Goal: Information Seeking & Learning: Find specific fact

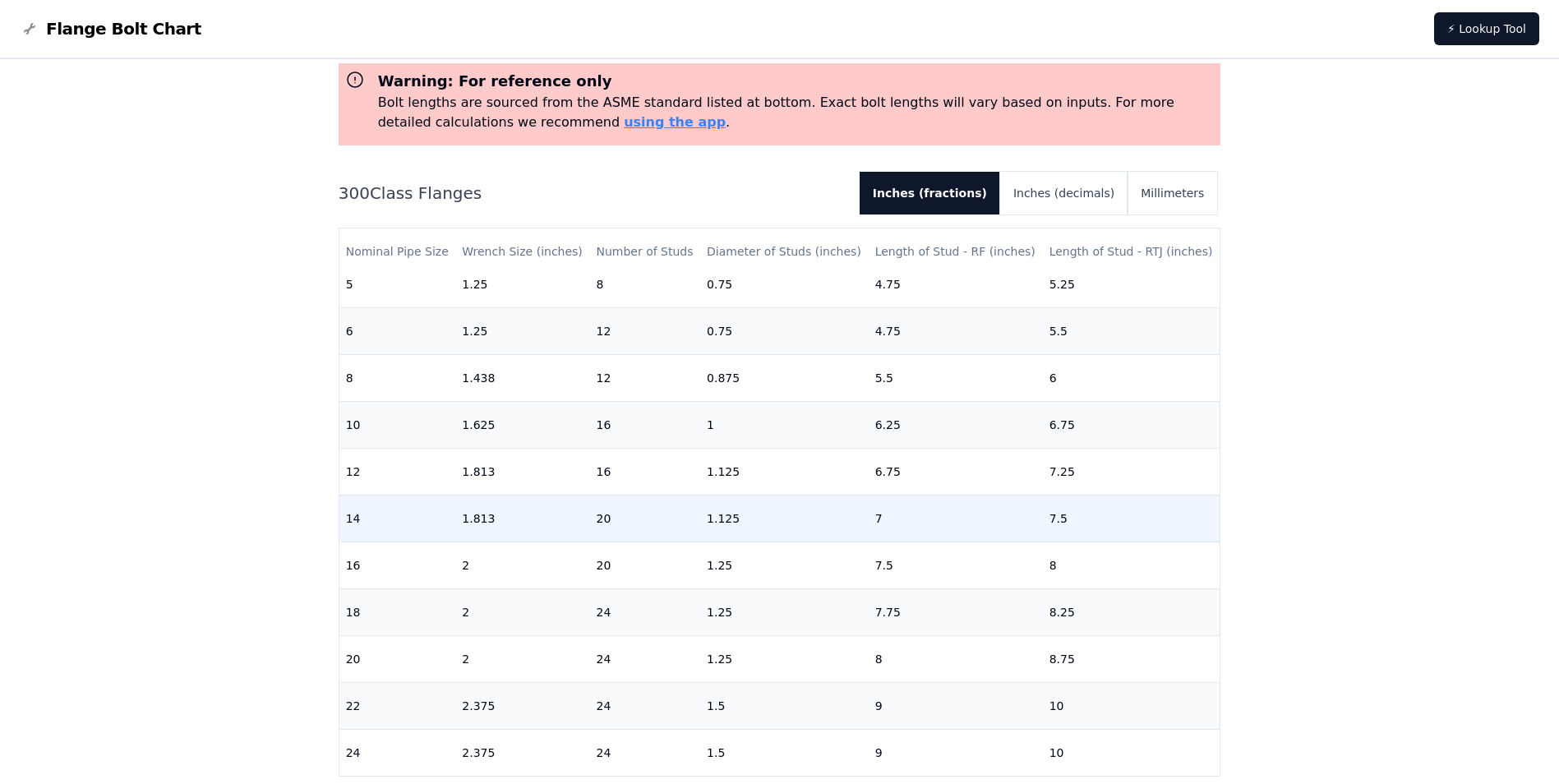
scroll to position [82, 0]
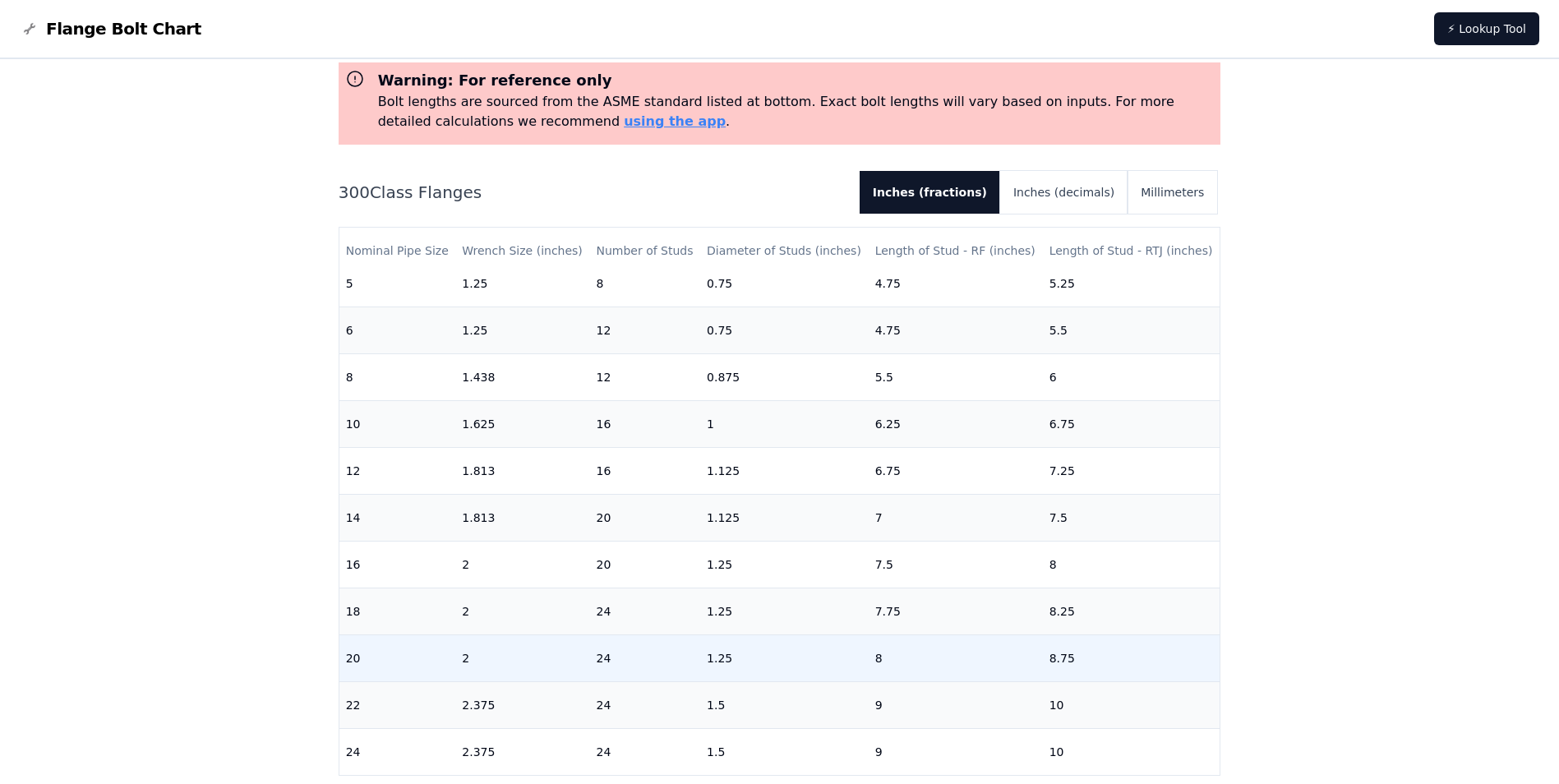
click at [567, 657] on td "2" at bounding box center [521, 657] width 134 height 47
click at [401, 659] on td "20" at bounding box center [397, 657] width 117 height 47
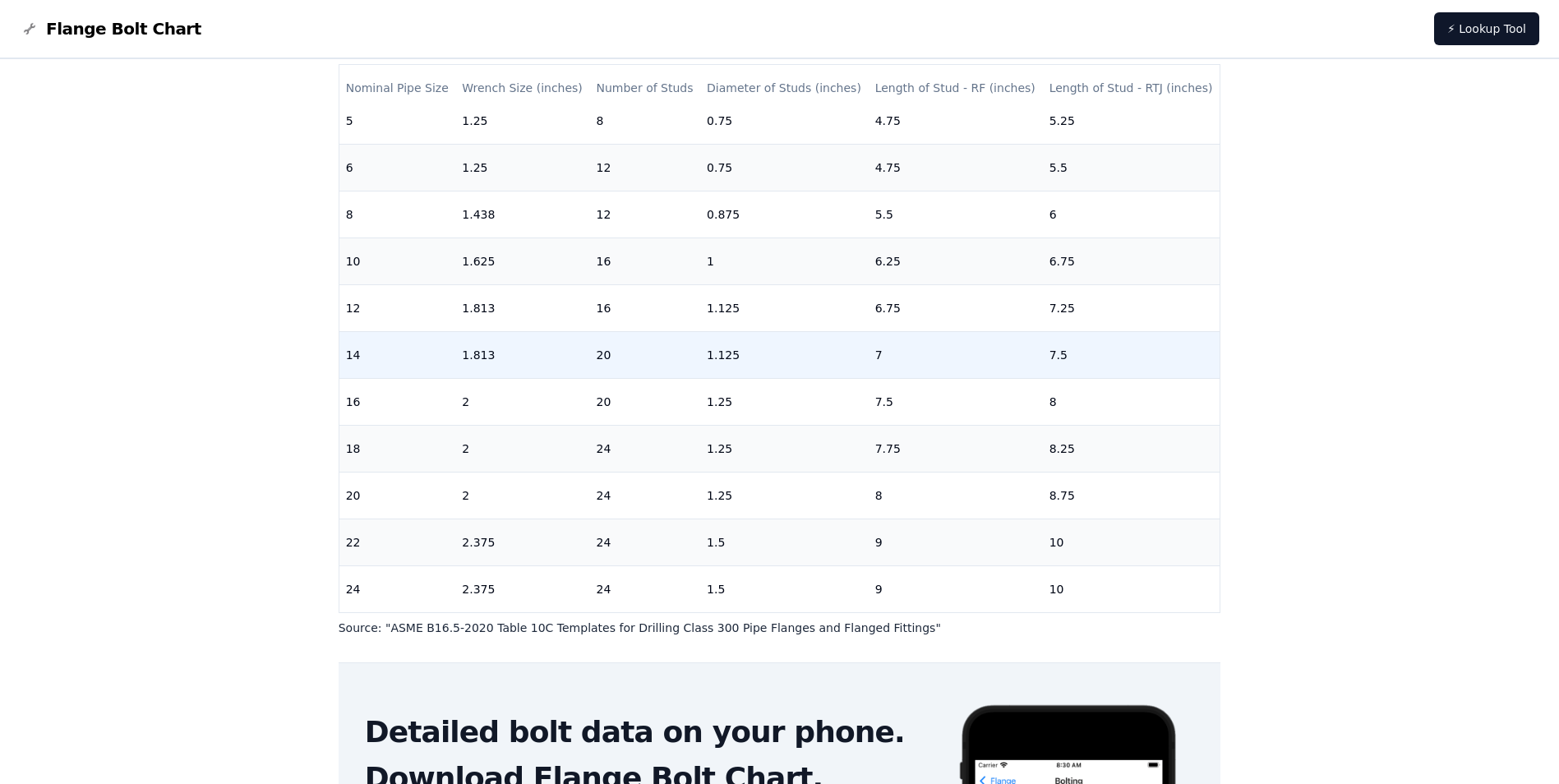
scroll to position [247, 0]
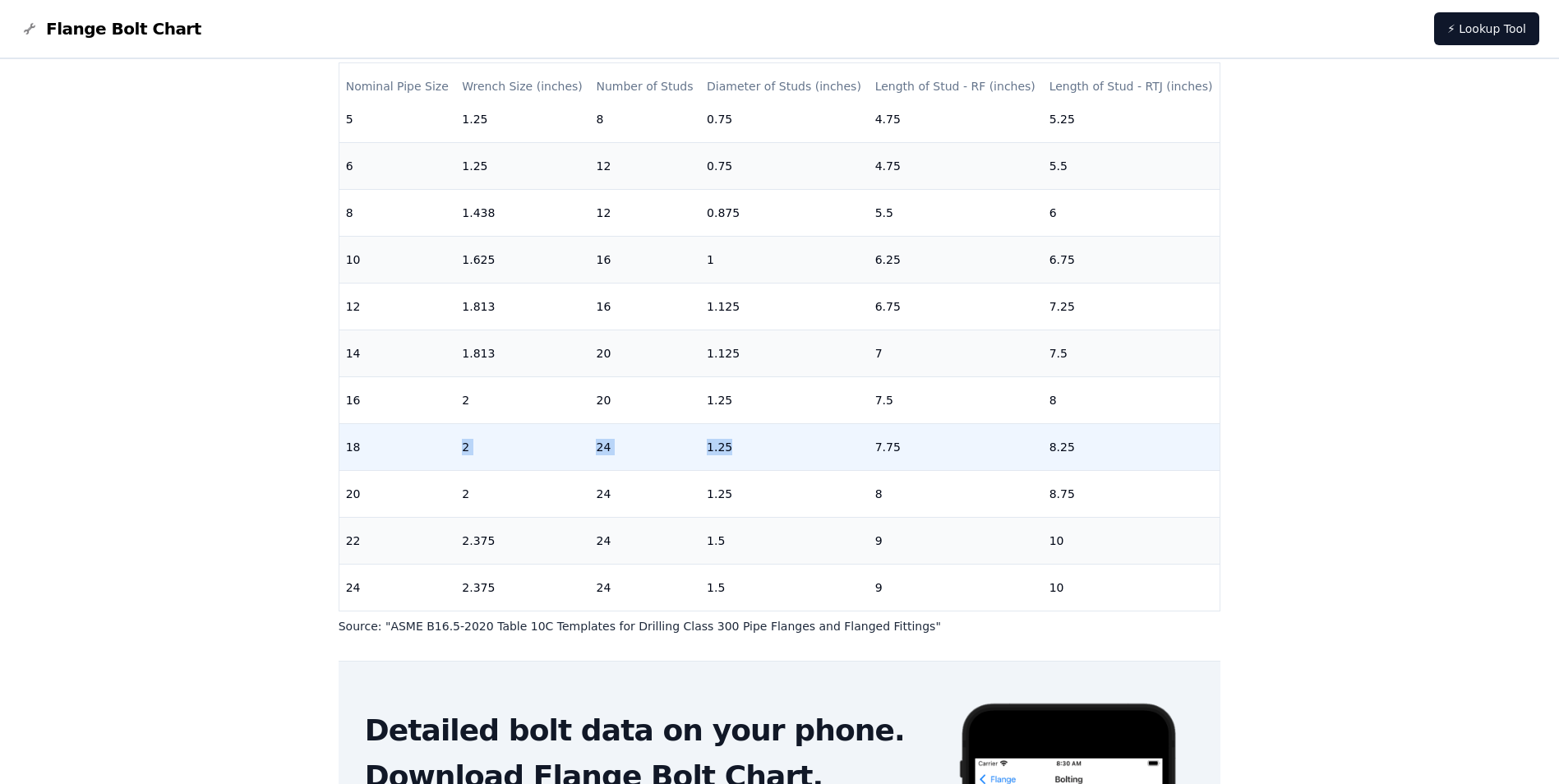
drag, startPoint x: 460, startPoint y: 431, endPoint x: 739, endPoint y: 427, distance: 279.0
click at [739, 427] on tr "18 2 24 1.25 7.75 8.25" at bounding box center [780, 446] width 881 height 47
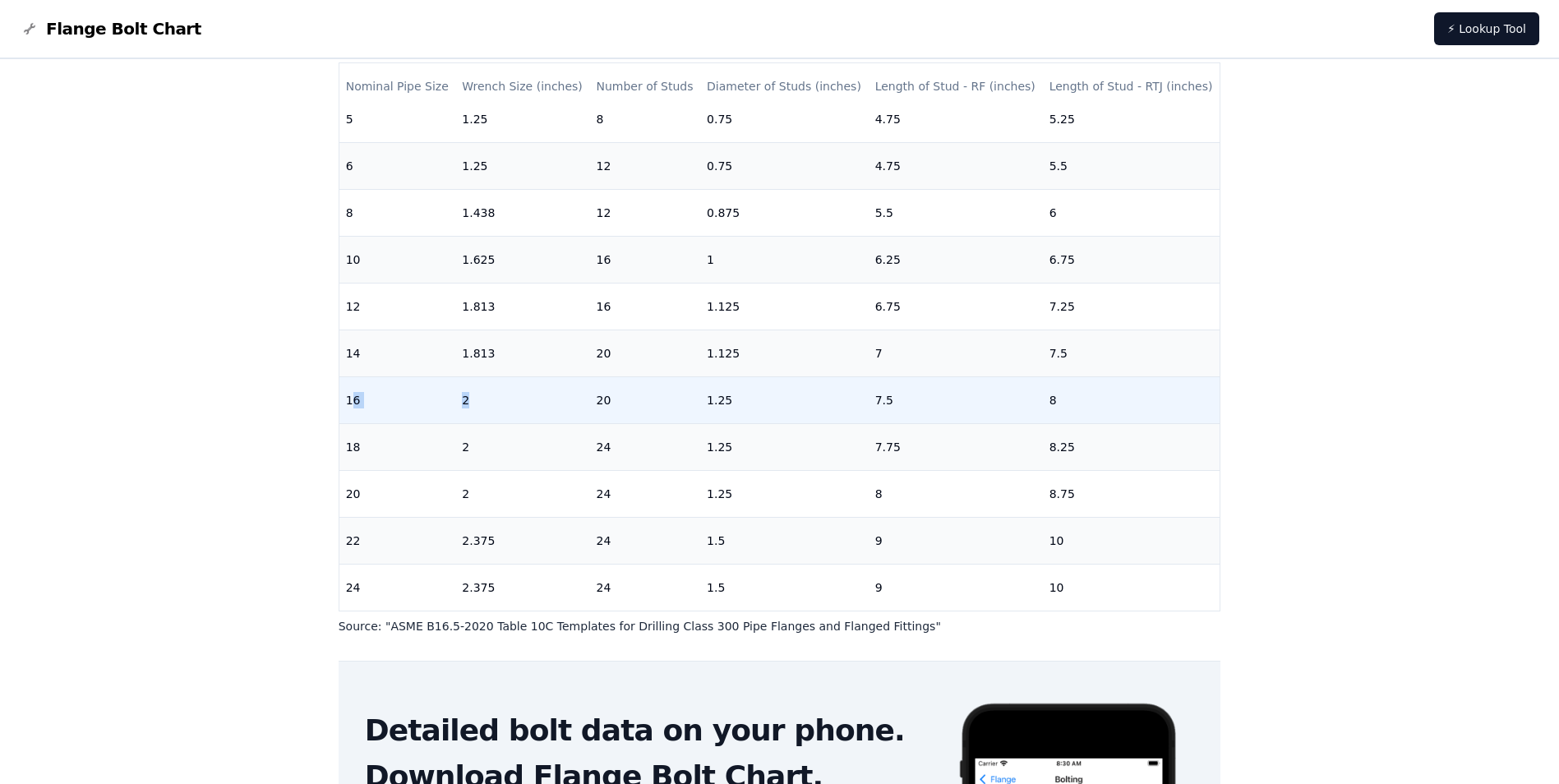
drag, startPoint x: 349, startPoint y: 390, endPoint x: 583, endPoint y: 389, distance: 234.0
click at [583, 389] on tr "16 2 20 1.25 7.5 8" at bounding box center [780, 400] width 881 height 47
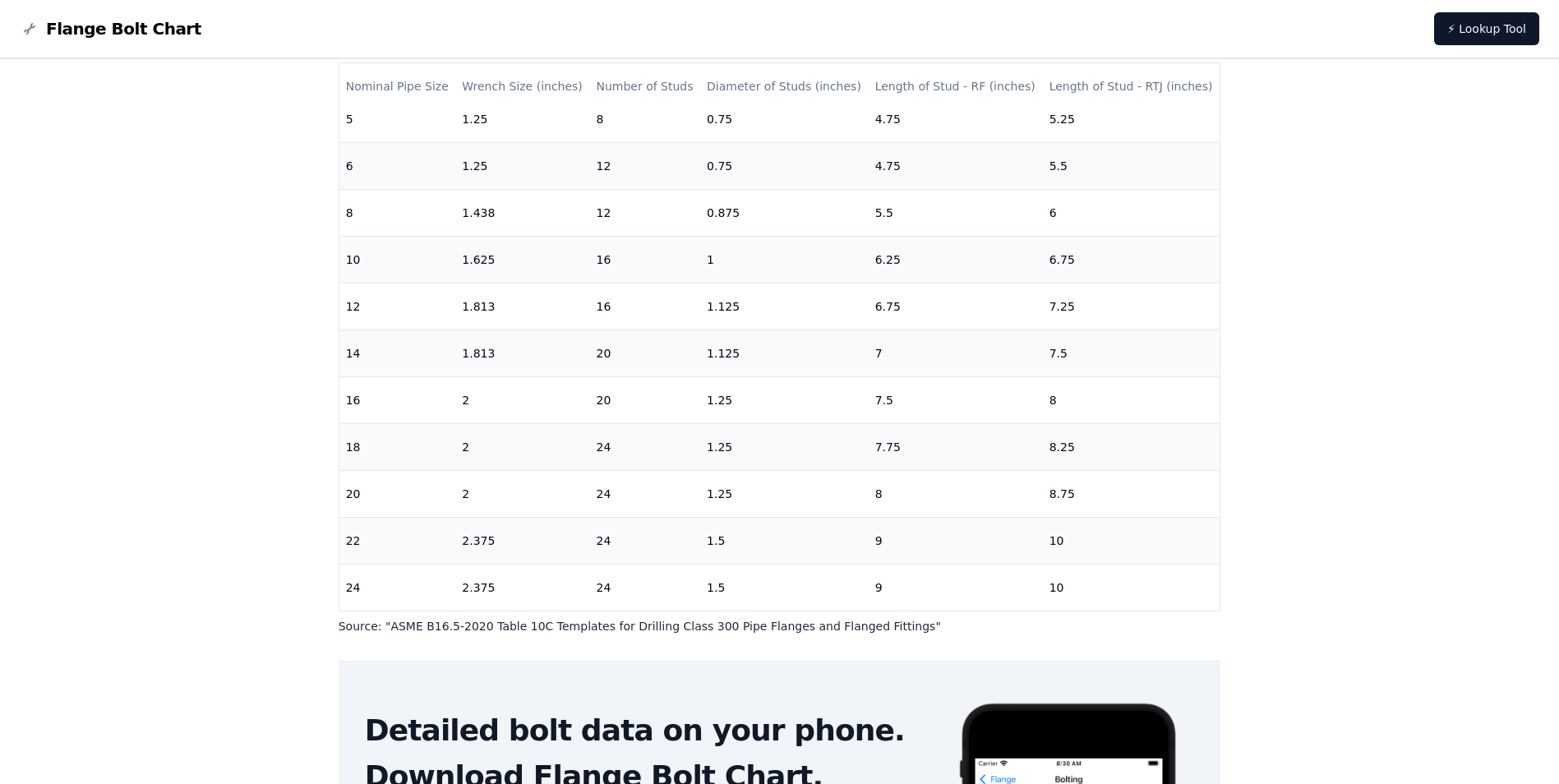
click at [335, 386] on div "# 300 Flange Bolt Chart Warning: For reference only Bolt lengths are sourced fr…" at bounding box center [780, 425] width 920 height 1223
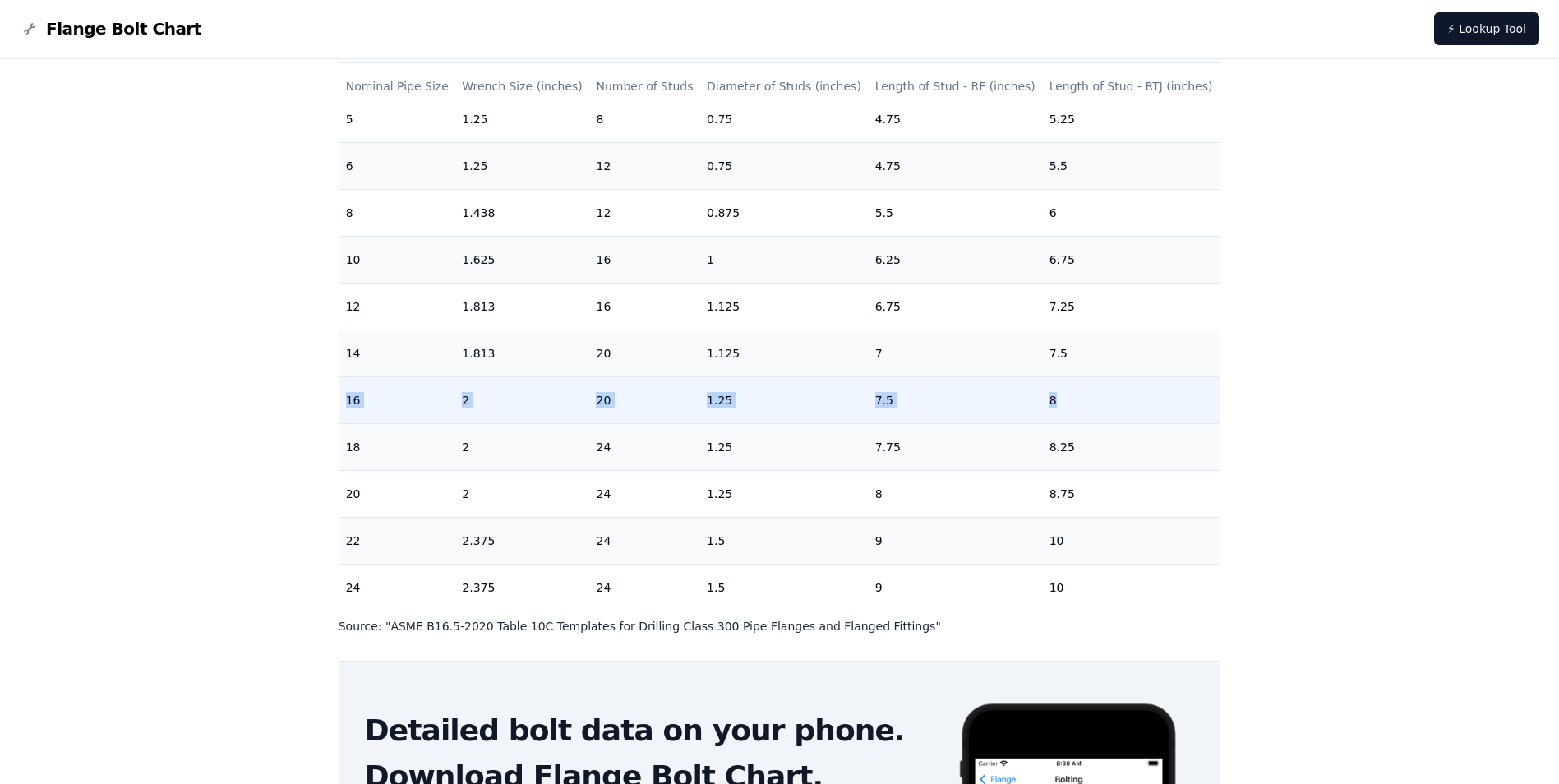
drag, startPoint x: 341, startPoint y: 387, endPoint x: 1051, endPoint y: 389, distance: 710.0
click at [1051, 389] on tr "16 2 20 1.25 7.5 8" at bounding box center [780, 400] width 881 height 47
click at [375, 388] on td "16" at bounding box center [397, 400] width 117 height 47
drag, startPoint x: 346, startPoint y: 384, endPoint x: 1044, endPoint y: 389, distance: 698.0
click at [1044, 389] on tr "16 2 20 1.25 7.5 8" at bounding box center [780, 400] width 881 height 47
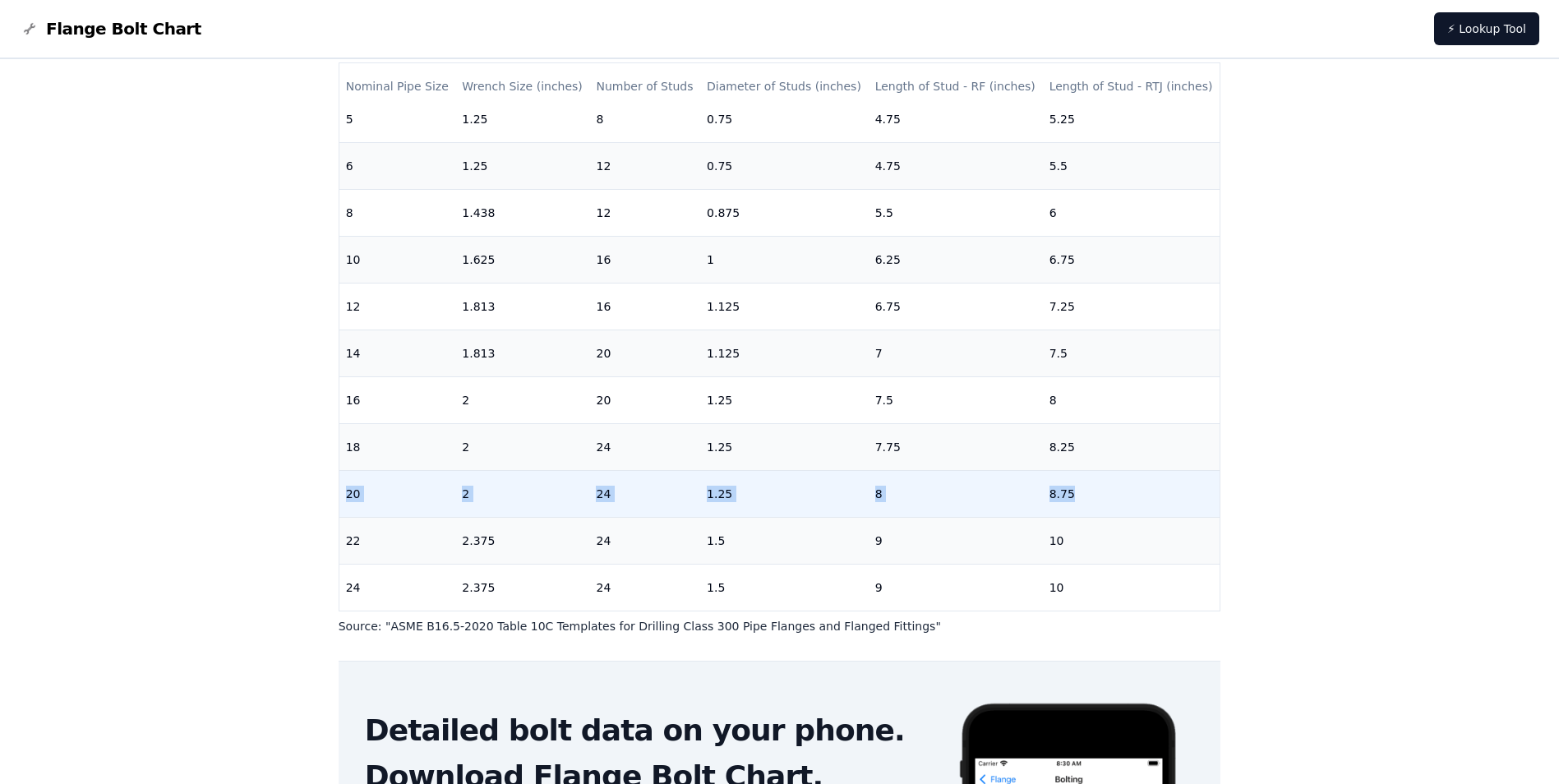
drag, startPoint x: 345, startPoint y: 487, endPoint x: 1059, endPoint y: 487, distance: 714.0
click at [1059, 487] on tr "20 2 24 1.25 8 8.75" at bounding box center [780, 493] width 881 height 47
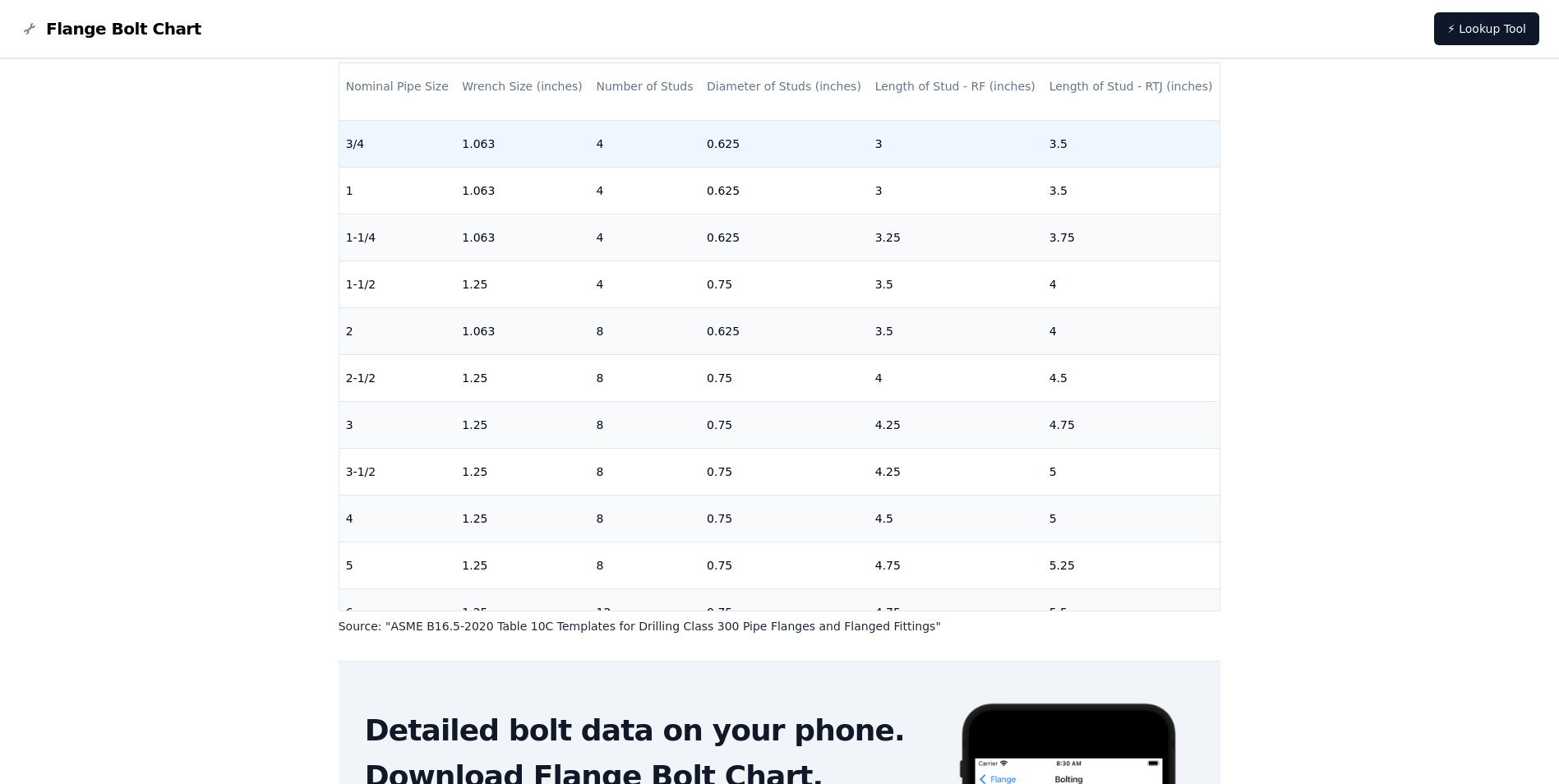
scroll to position [0, 0]
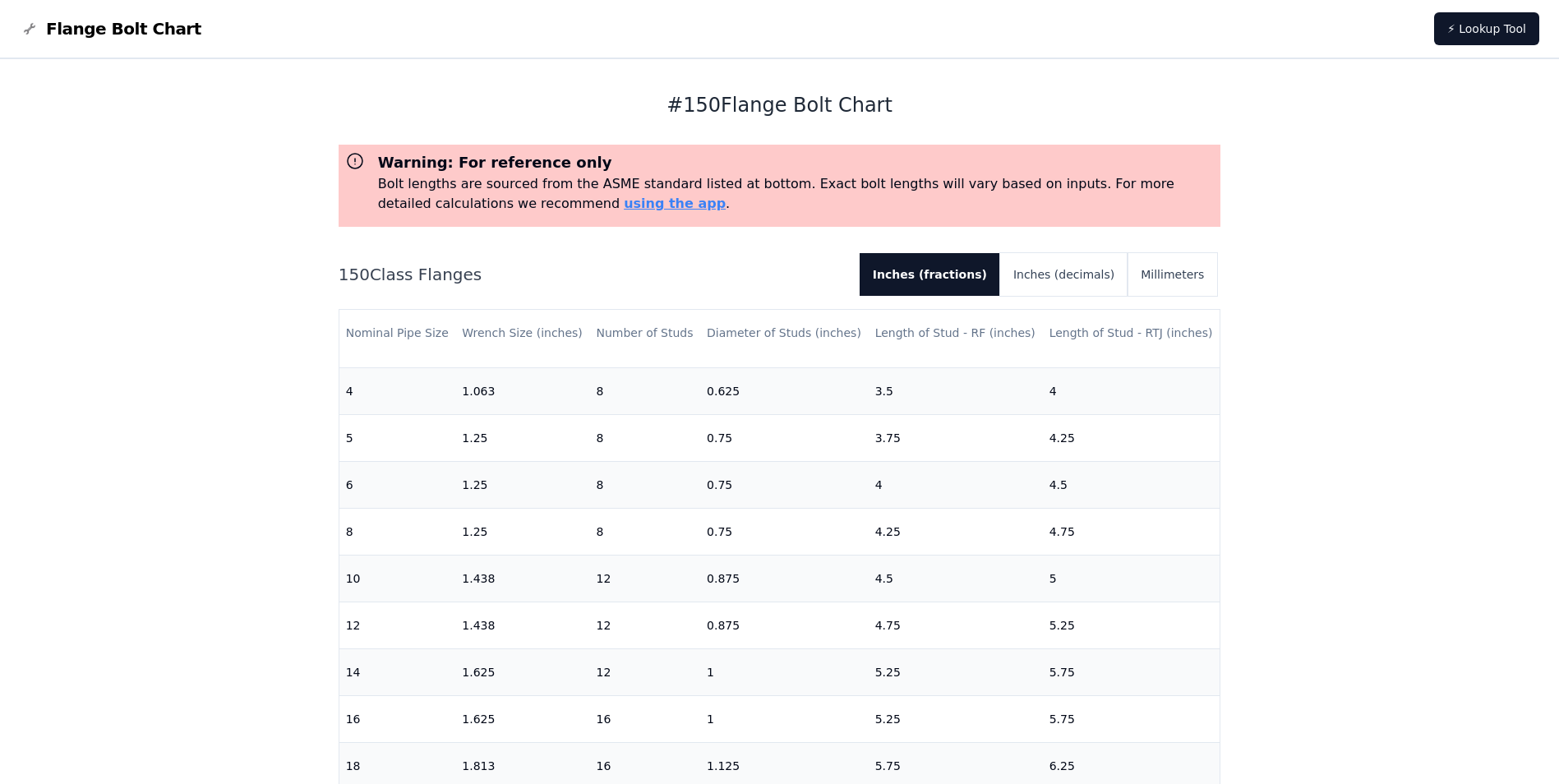
scroll to position [493, 0]
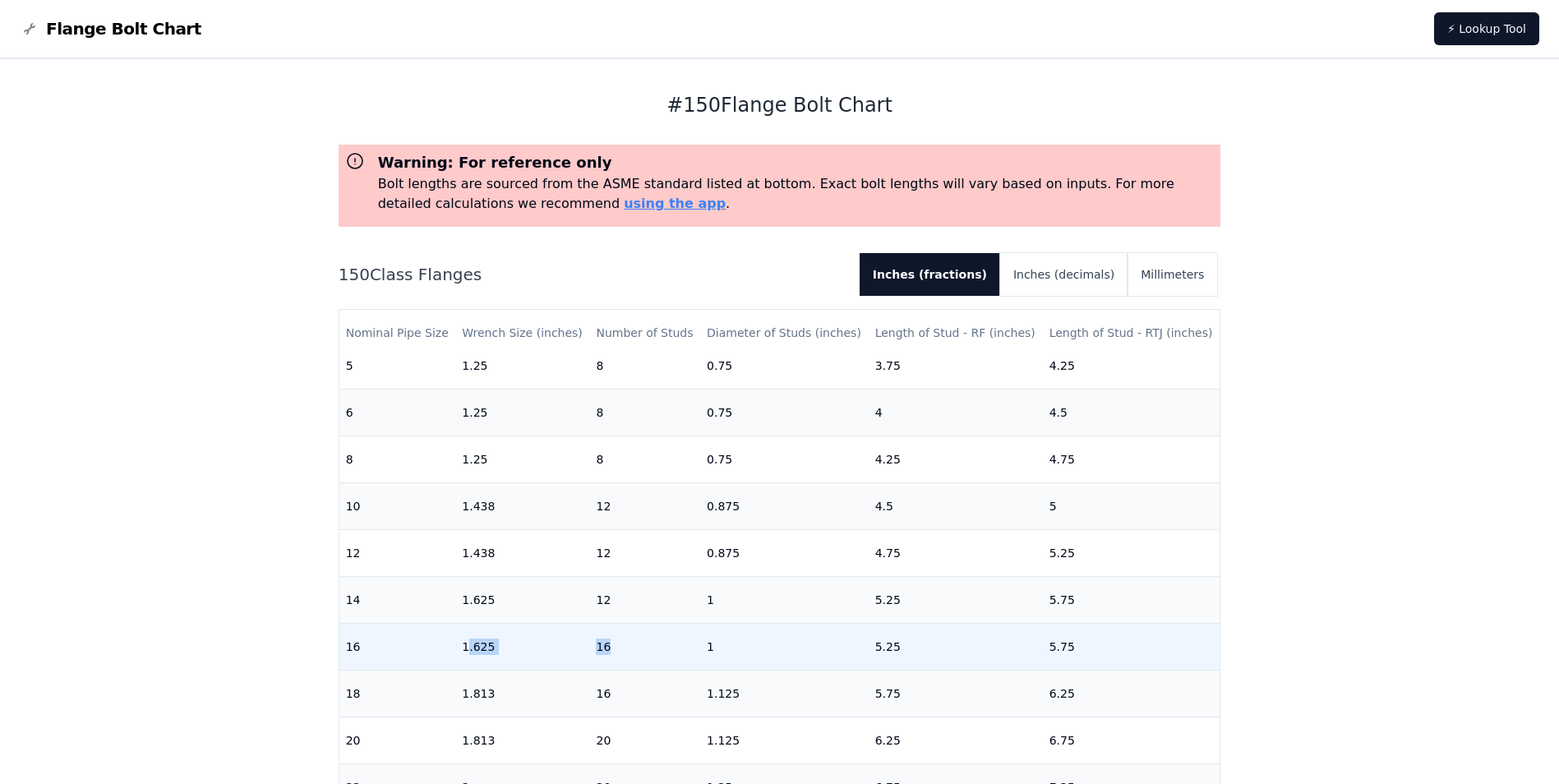
drag, startPoint x: 466, startPoint y: 633, endPoint x: 683, endPoint y: 647, distance: 217.5
click at [683, 647] on tr "16 1.625 16 1 5.25 5.75" at bounding box center [780, 645] width 881 height 47
drag, startPoint x: 683, startPoint y: 647, endPoint x: 717, endPoint y: 639, distance: 34.9
click at [717, 639] on td "1" at bounding box center [784, 645] width 169 height 47
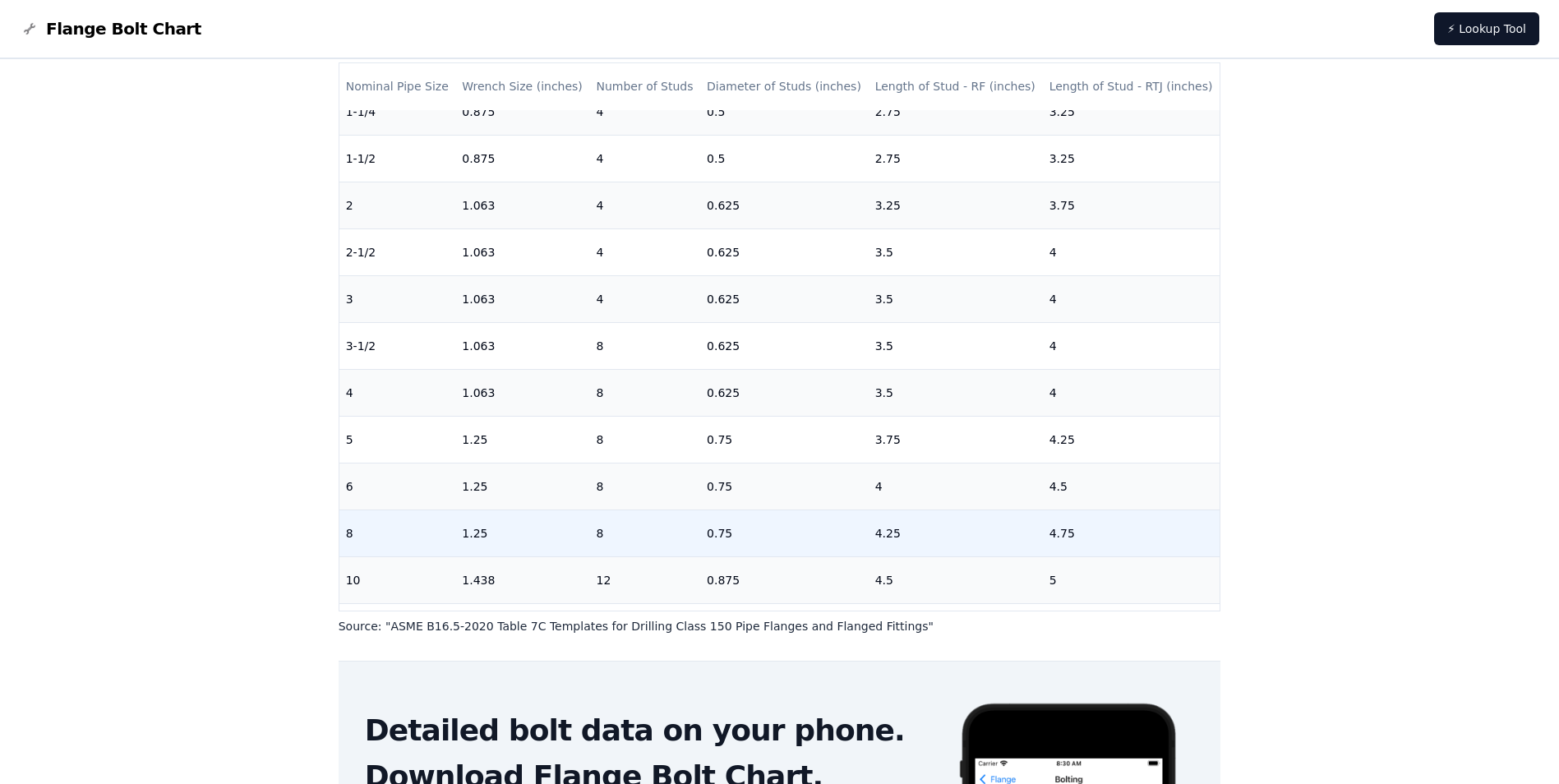
scroll to position [165, 0]
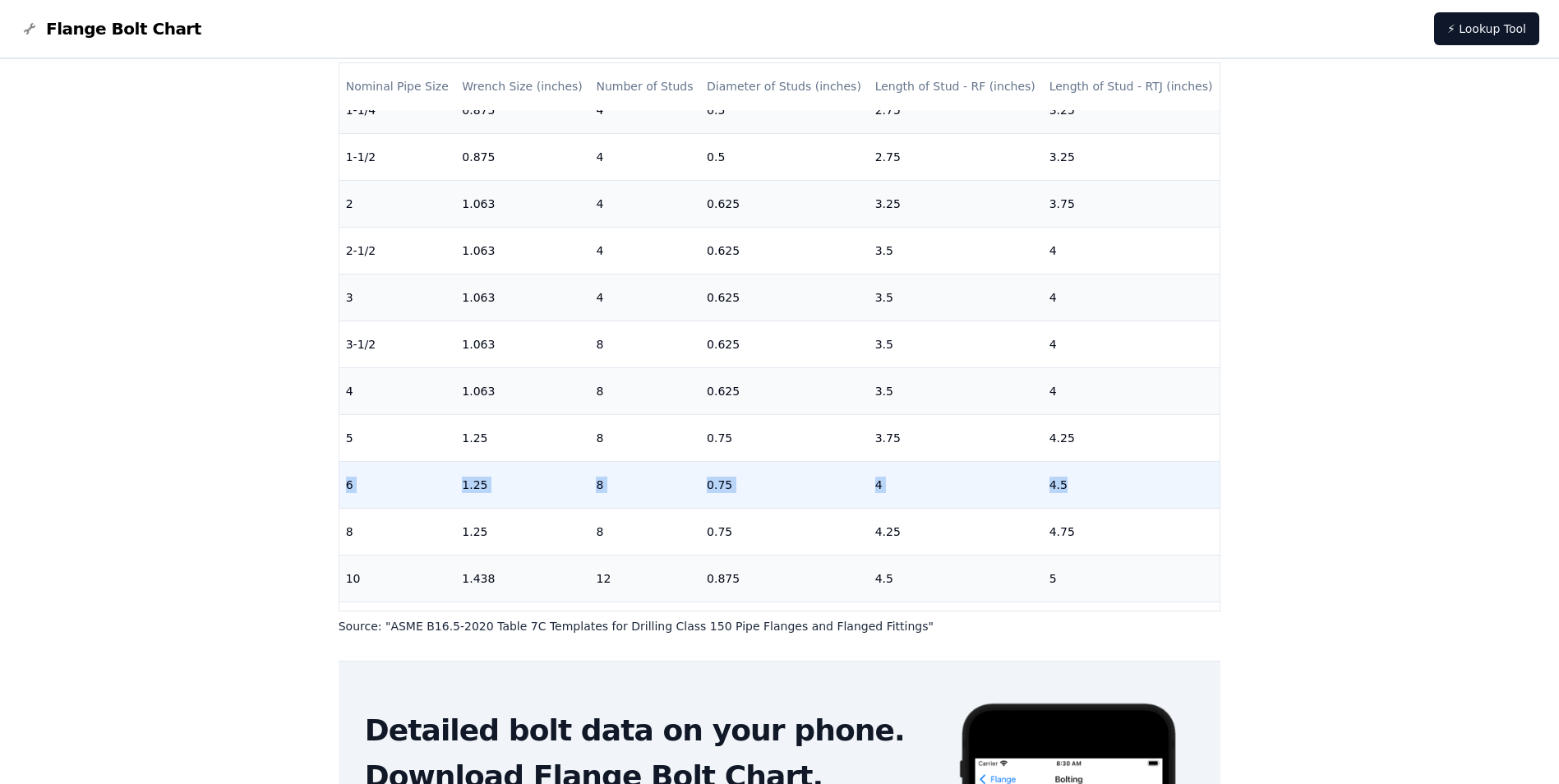
drag, startPoint x: 348, startPoint y: 492, endPoint x: 1055, endPoint y: 488, distance: 707.0
click at [1055, 488] on tr "6 1.25 8 0.75 4 4.5" at bounding box center [780, 483] width 881 height 47
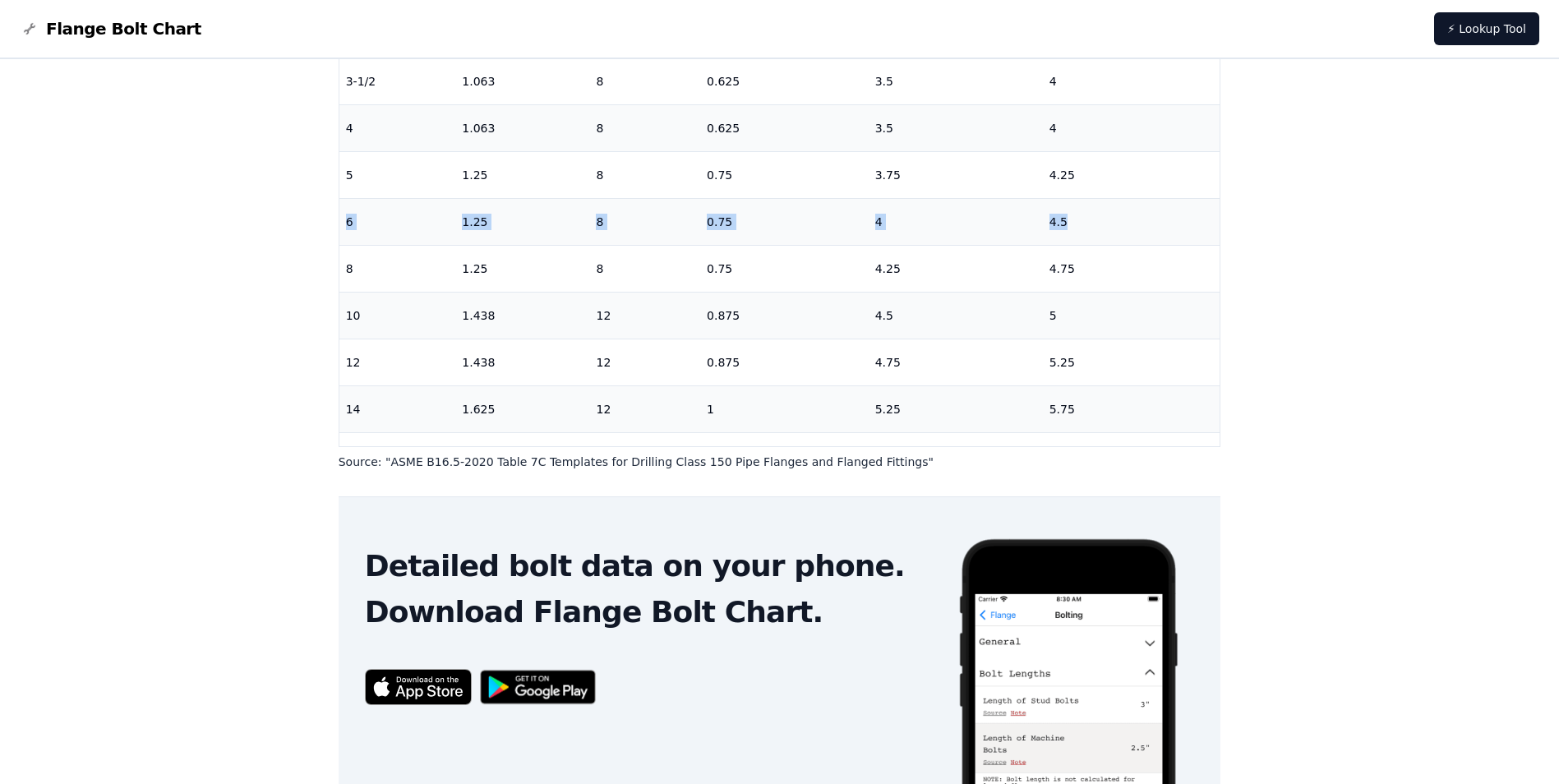
scroll to position [328, 0]
